Goal: Transaction & Acquisition: Purchase product/service

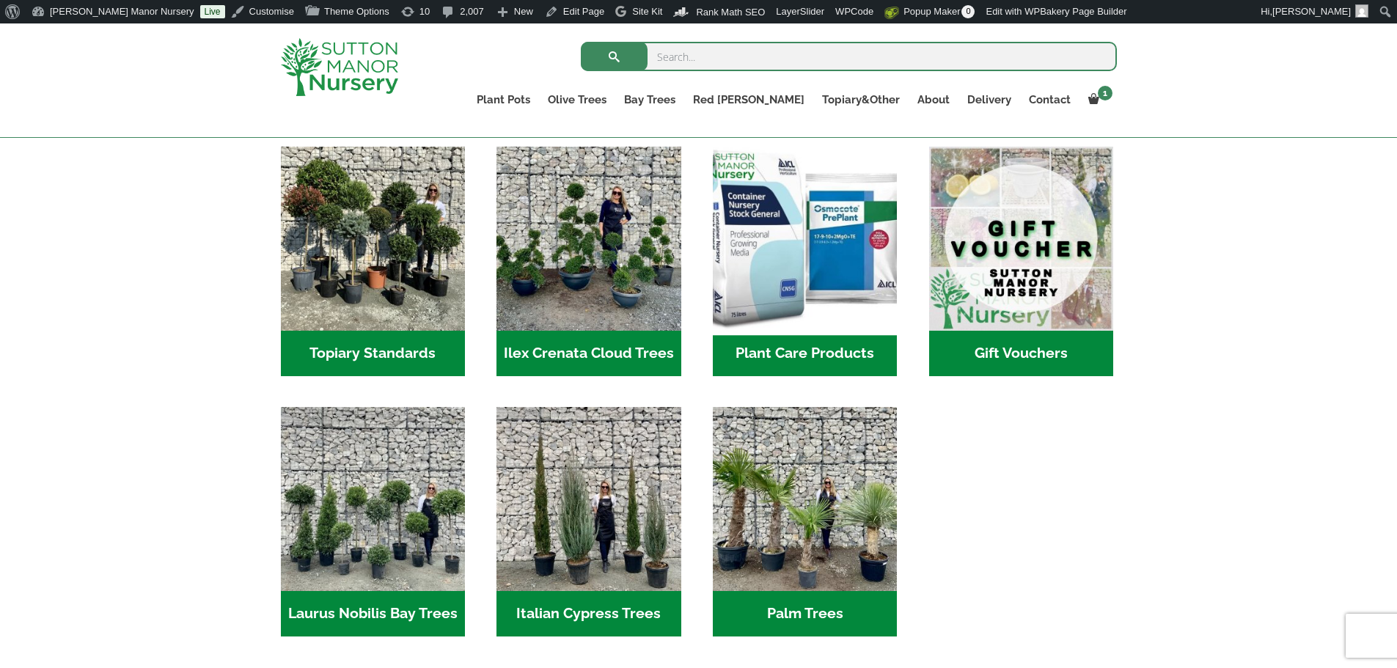
click at [782, 273] on img "Visit product category Plant Care Products" at bounding box center [805, 239] width 194 height 194
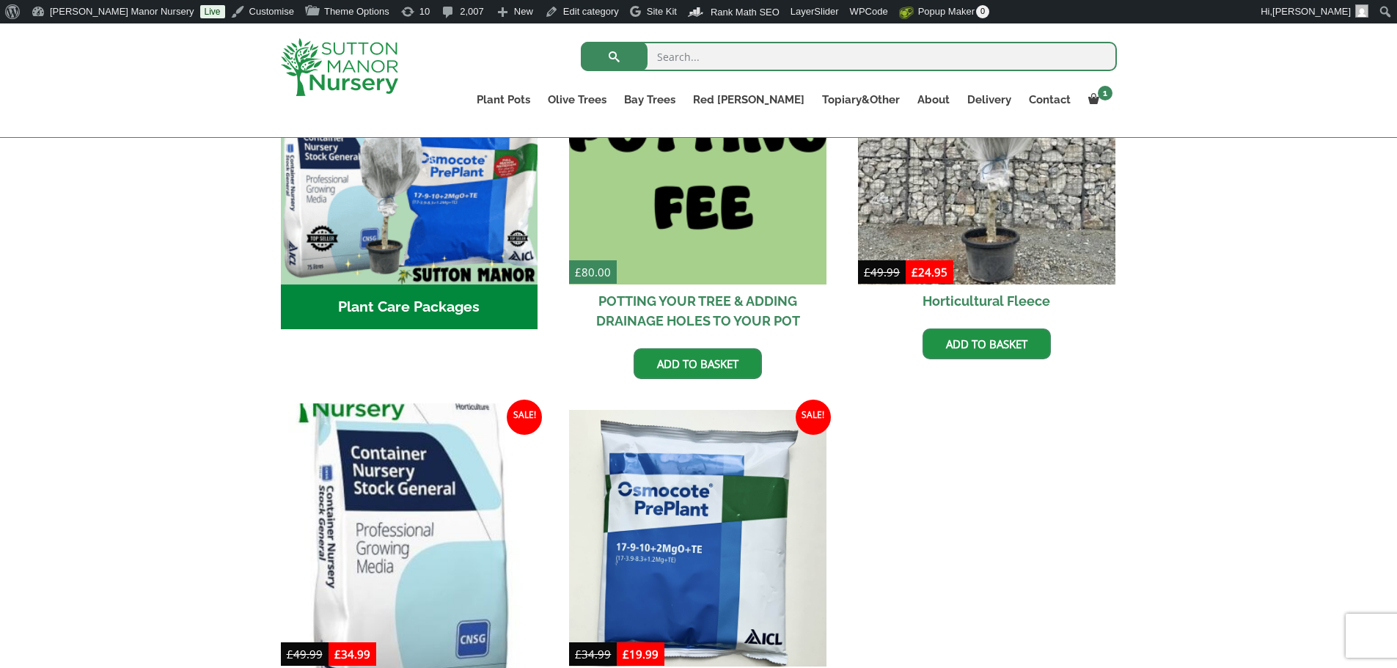
click at [356, 526] on img at bounding box center [409, 538] width 270 height 270
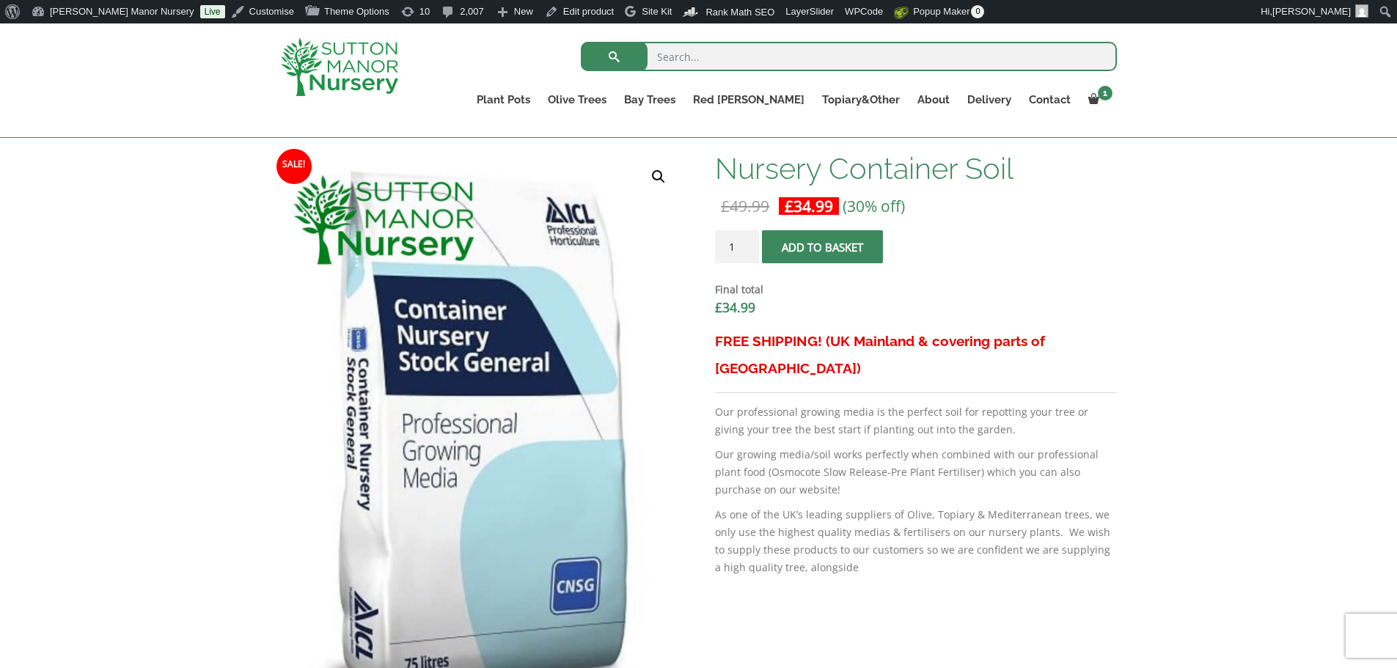
scroll to position [440, 0]
